Goal: Transaction & Acquisition: Book appointment/travel/reservation

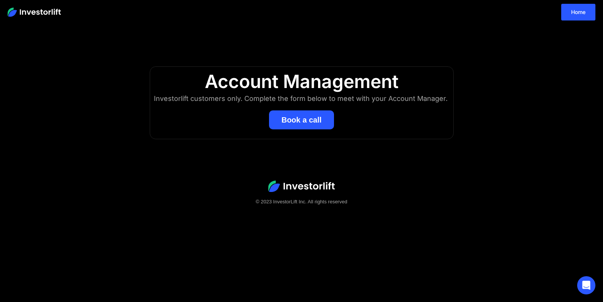
click at [319, 119] on button "Book a call" at bounding box center [301, 119] width 65 height 19
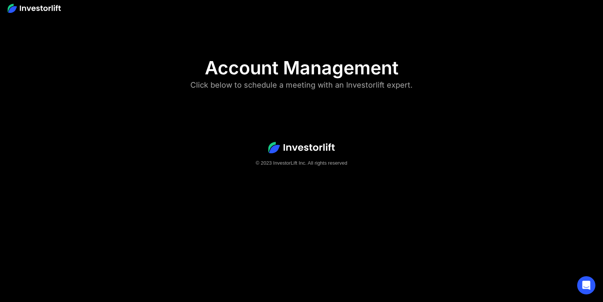
click at [316, 120] on footer "© 2023 InvestorLift Inc. All rights reserved" at bounding box center [301, 155] width 603 height 74
click at [307, 105] on body "Account Management Click below to schedule a meeting with an Investorlift exper…" at bounding box center [301, 151] width 603 height 302
drag, startPoint x: 277, startPoint y: 121, endPoint x: 271, endPoint y: 142, distance: 21.3
click at [276, 121] on footer "© 2023 InvestorLift Inc. All rights reserved" at bounding box center [301, 155] width 603 height 74
click at [270, 150] on img at bounding box center [301, 147] width 66 height 11
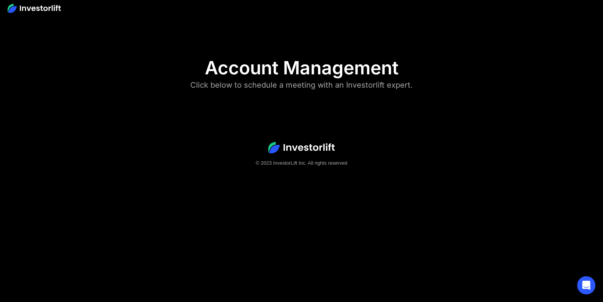
drag, startPoint x: 288, startPoint y: 202, endPoint x: 312, endPoint y: 203, distance: 23.6
click at [289, 202] on body "**********" at bounding box center [301, 151] width 603 height 302
drag, startPoint x: 342, startPoint y: 203, endPoint x: 350, endPoint y: 158, distance: 46.3
click at [343, 202] on body "Account Management Click below to schedule a meeting with an Investorlift exper…" at bounding box center [301, 151] width 603 height 302
drag, startPoint x: 352, startPoint y: 144, endPoint x: 282, endPoint y: 130, distance: 70.4
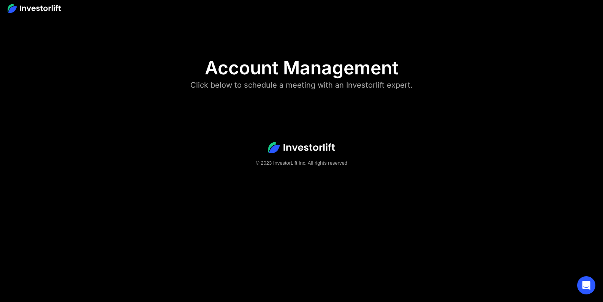
click at [348, 142] on footer "© 2023 InvestorLift Inc. All rights reserved" at bounding box center [301, 155] width 603 height 74
drag, startPoint x: 281, startPoint y: 130, endPoint x: 278, endPoint y: 123, distance: 7.5
click at [279, 125] on footer "© 2023 InvestorLift Inc. All rights reserved" at bounding box center [301, 155] width 603 height 74
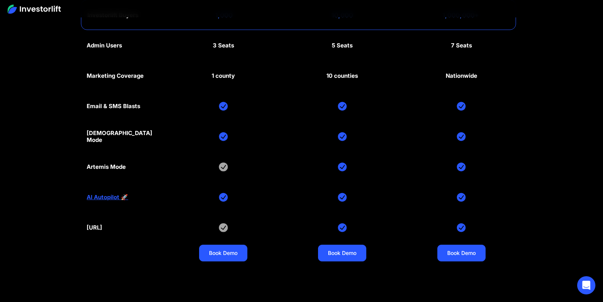
scroll to position [3650, 0]
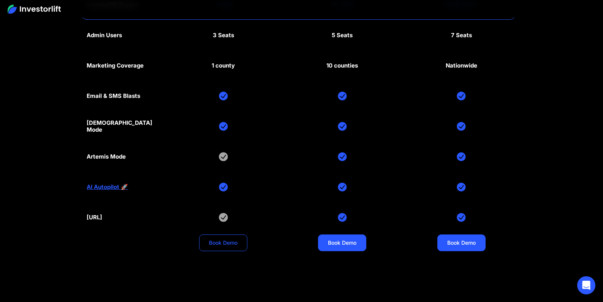
click at [227, 244] on link "Book Demo" at bounding box center [223, 243] width 48 height 17
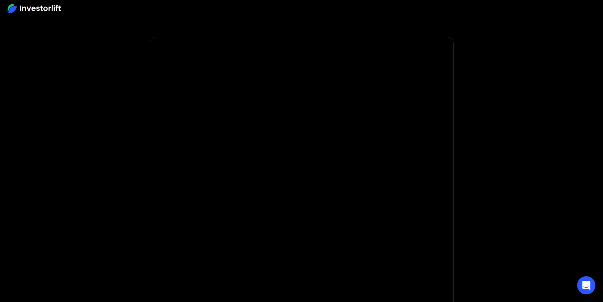
scroll to position [2, 0]
